Goal: Information Seeking & Learning: Find specific fact

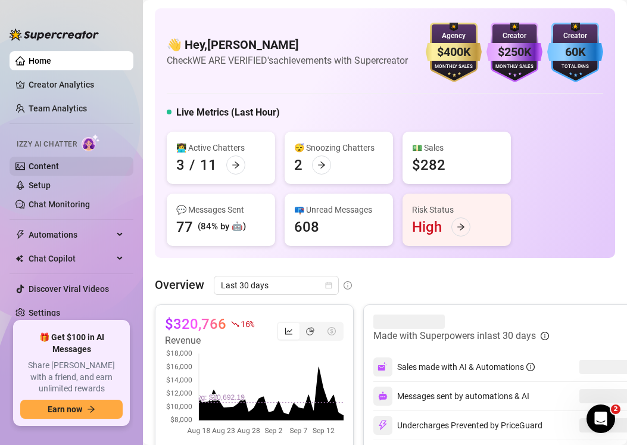
click at [41, 166] on link "Content" at bounding box center [44, 166] width 30 height 10
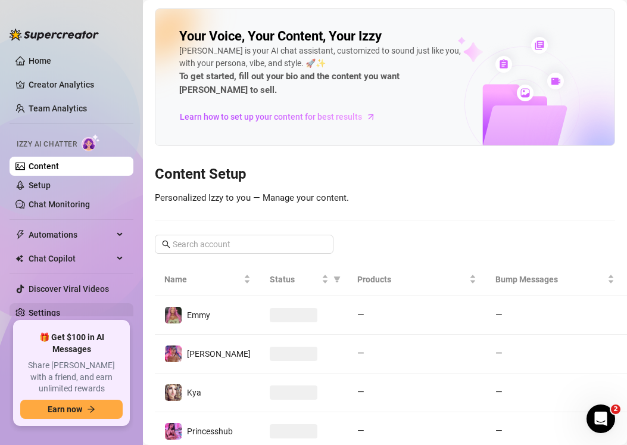
click at [57, 314] on link "Settings" at bounding box center [45, 313] width 32 height 10
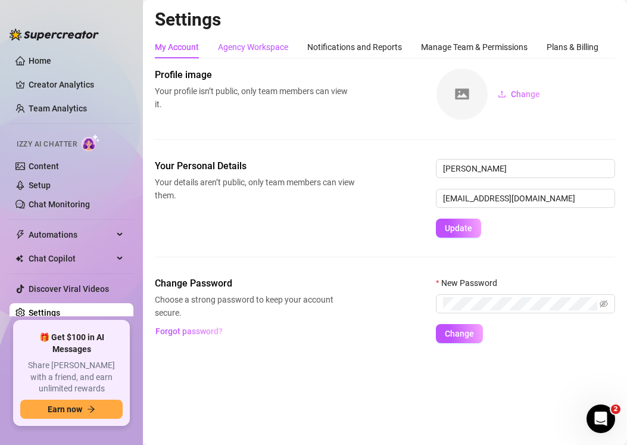
click at [260, 44] on div "Agency Workspace" at bounding box center [253, 46] width 70 height 13
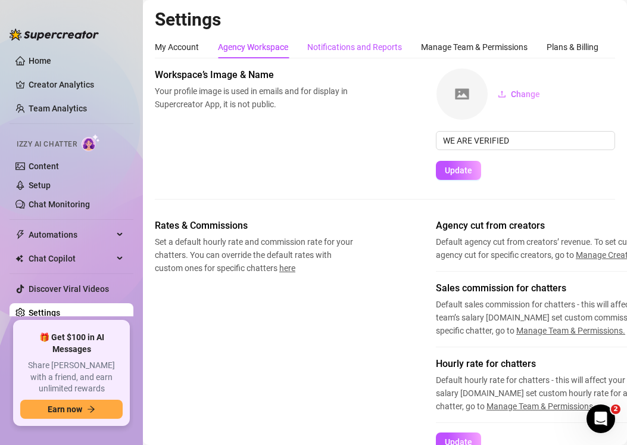
click at [347, 49] on div "Notifications and Reports" at bounding box center [354, 46] width 95 height 13
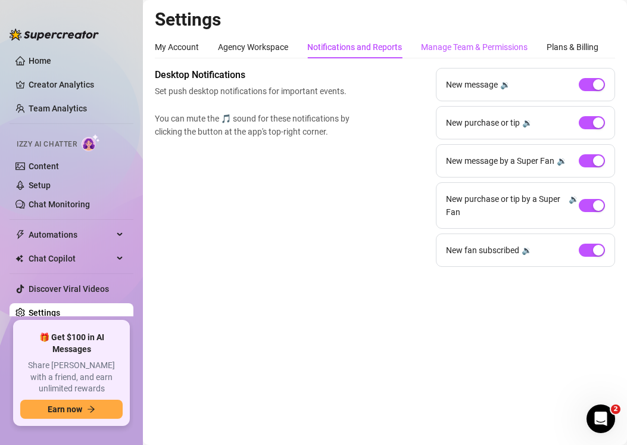
click at [465, 44] on div "Manage Team & Permissions" at bounding box center [474, 46] width 107 height 13
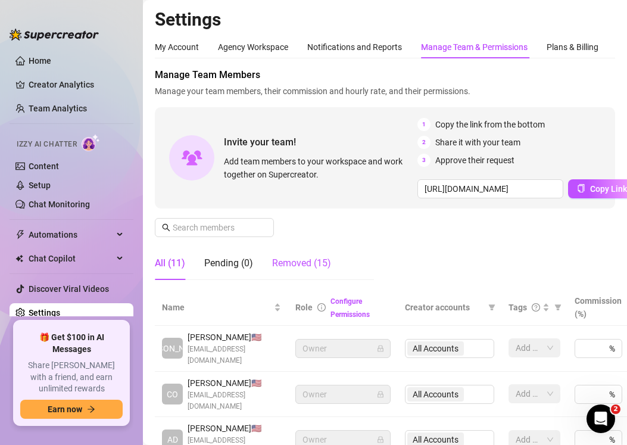
click at [291, 261] on div "Removed (15)" at bounding box center [301, 263] width 59 height 14
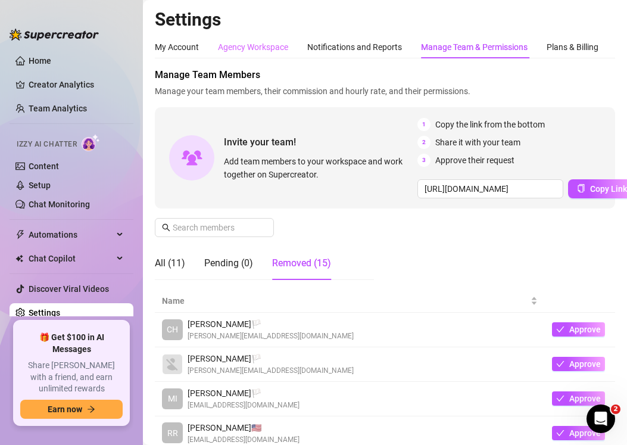
click at [257, 39] on div "Agency Workspace" at bounding box center [253, 47] width 70 height 23
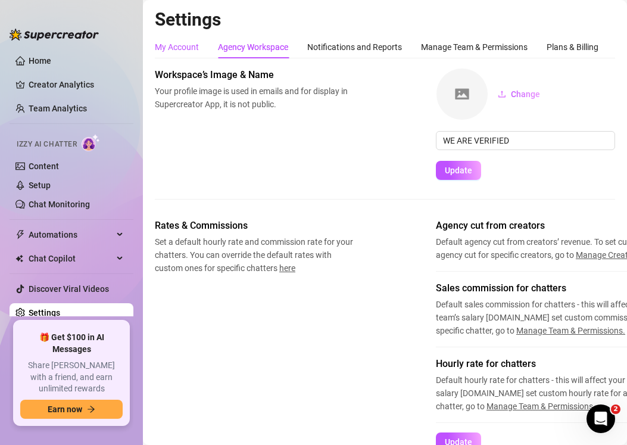
click at [167, 46] on div "My Account" at bounding box center [177, 46] width 44 height 13
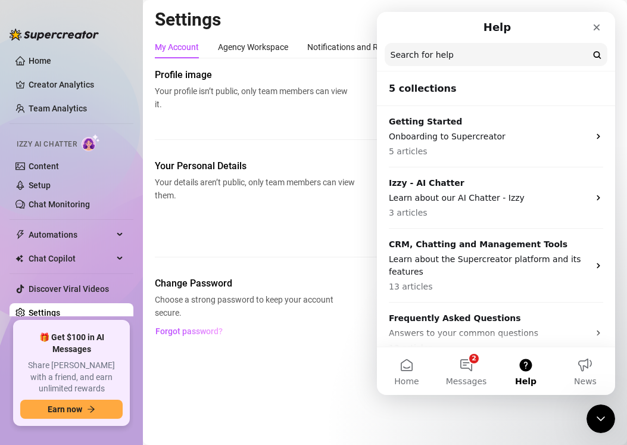
click at [491, 55] on input "Search for help" at bounding box center [496, 54] width 223 height 23
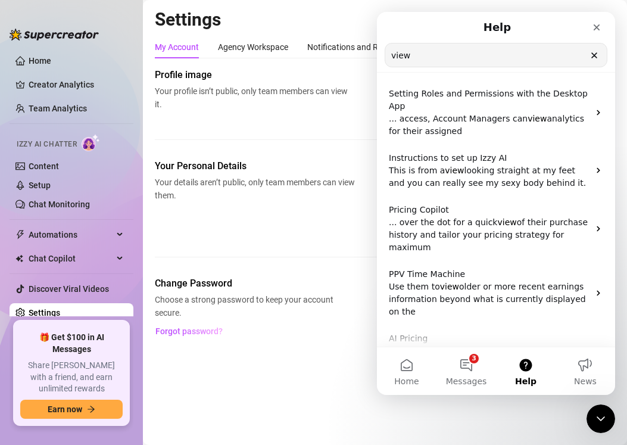
click at [491, 55] on input "view" at bounding box center [496, 54] width 222 height 23
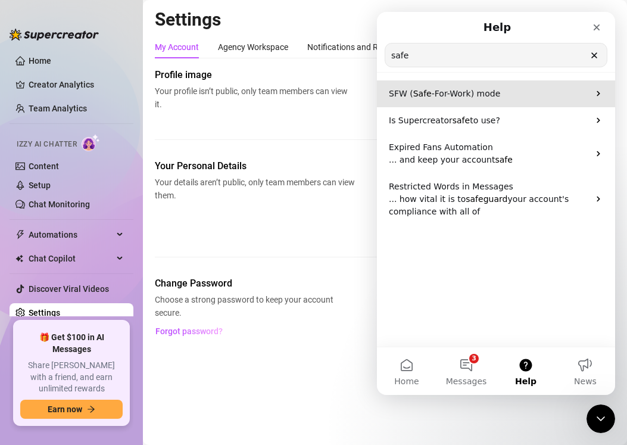
type input "safe"
click at [492, 93] on span "-For-Work) mode" at bounding box center [466, 94] width 69 height 10
